Goal: Find specific page/section: Find specific page/section

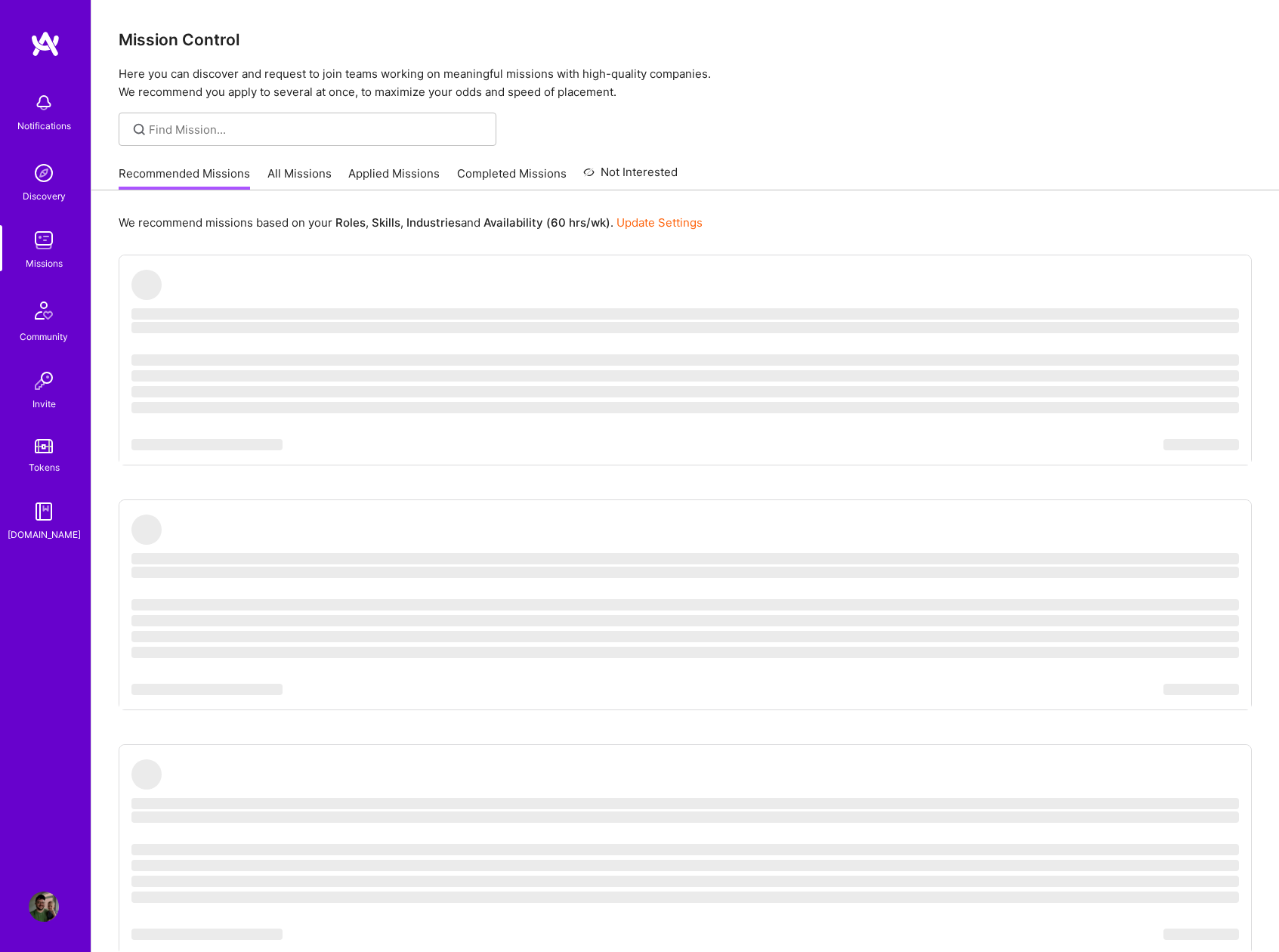
click at [44, 97] on img at bounding box center [44, 102] width 30 height 30
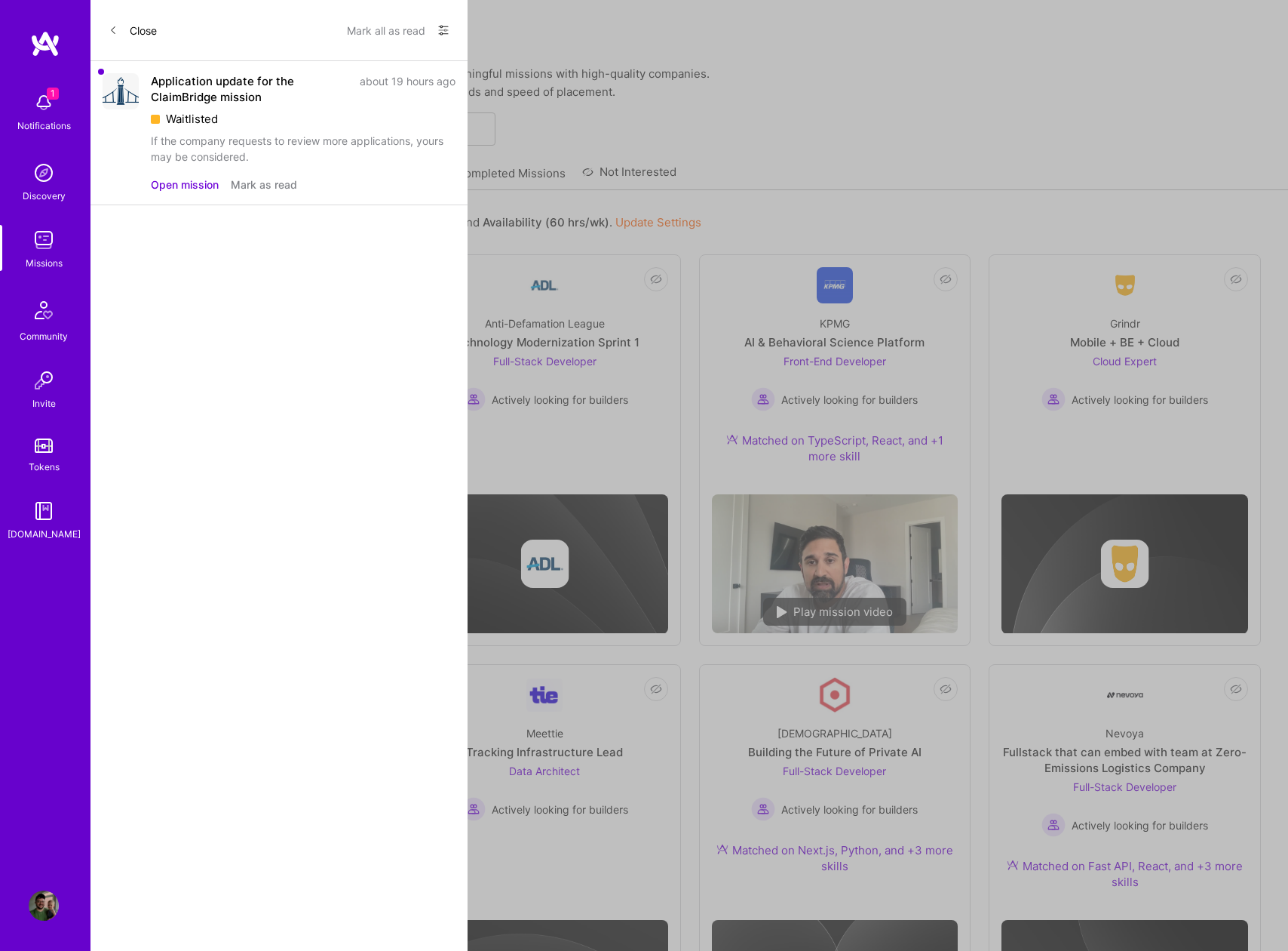
click at [251, 185] on button "Mark as read" at bounding box center [264, 185] width 66 height 16
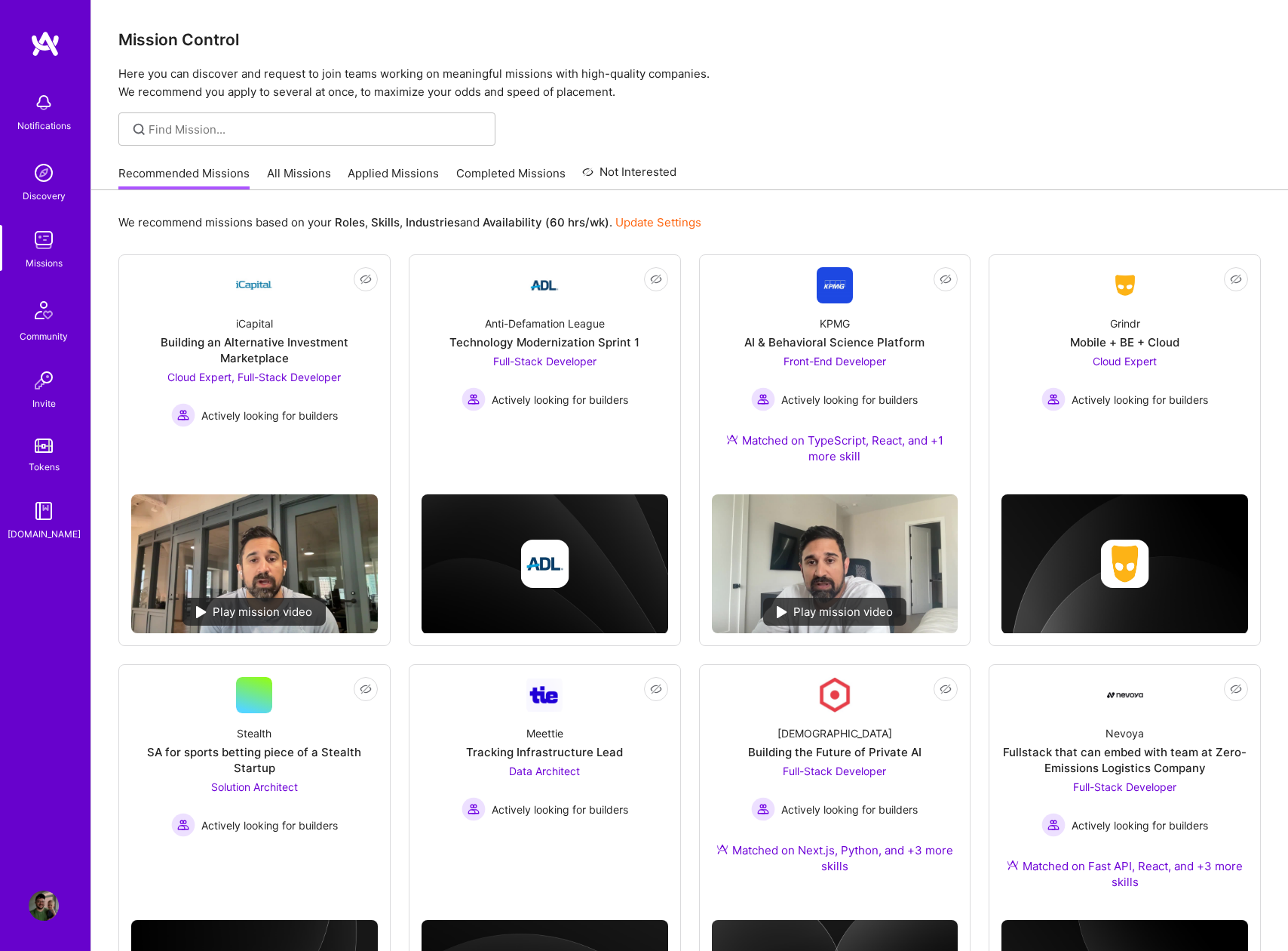
click at [49, 233] on img at bounding box center [44, 240] width 30 height 30
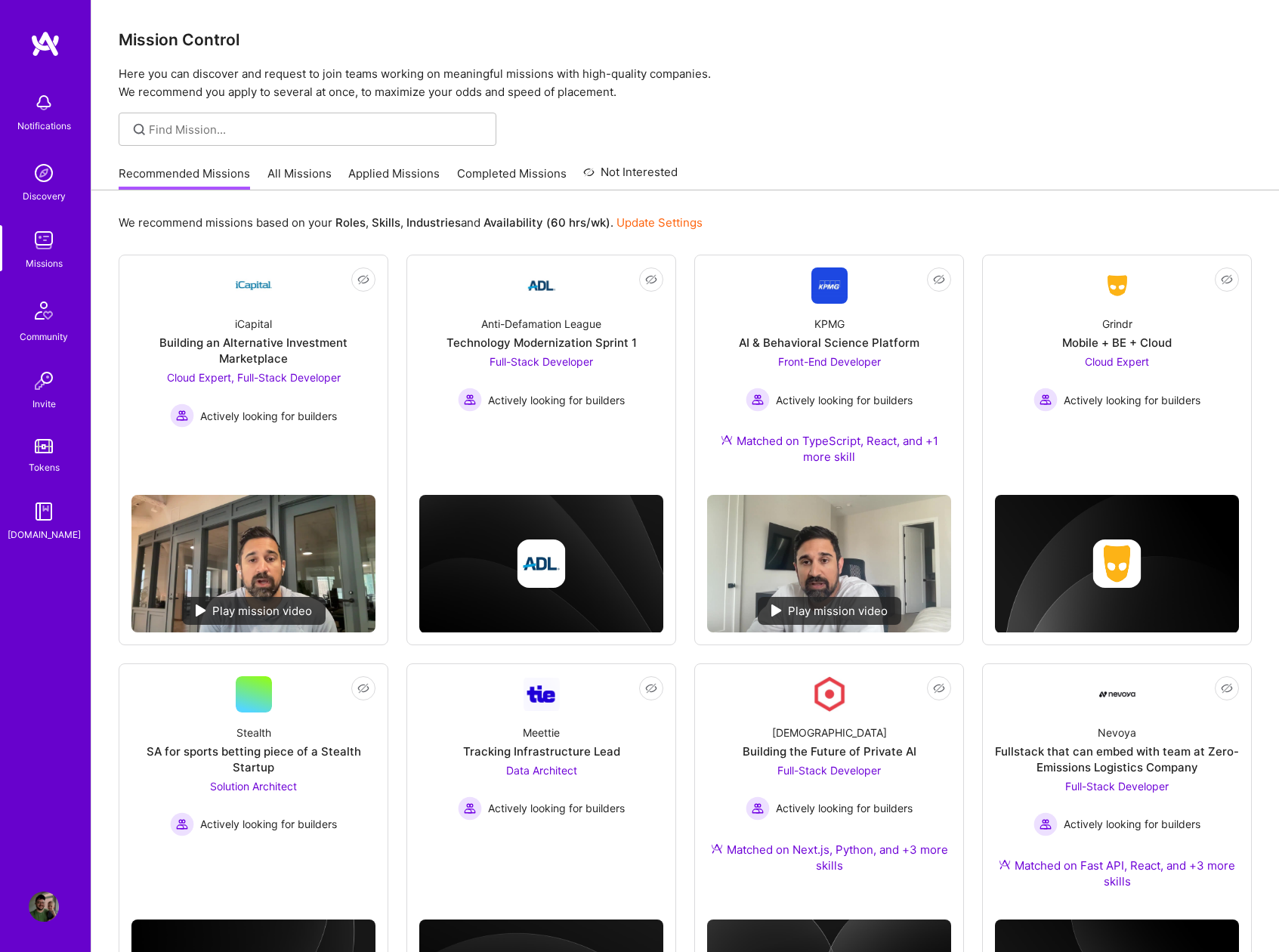
click at [404, 178] on link "Applied Missions" at bounding box center [394, 178] width 91 height 25
